Goal: Information Seeking & Learning: Learn about a topic

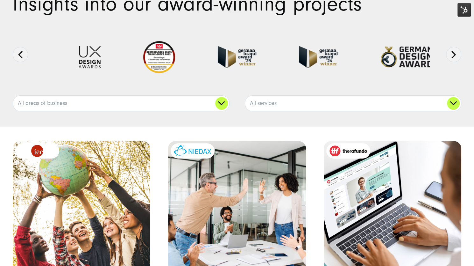
scroll to position [127, 0]
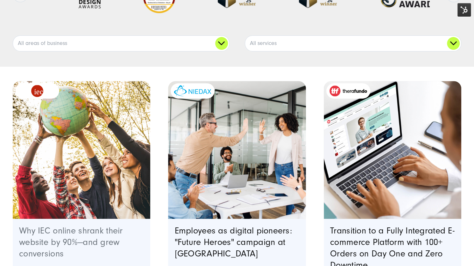
click at [86, 242] on link "Why IEC online shrank their website by 90%—and grew conversions" at bounding box center [71, 242] width 104 height 33
